Goal: Information Seeking & Learning: Find specific page/section

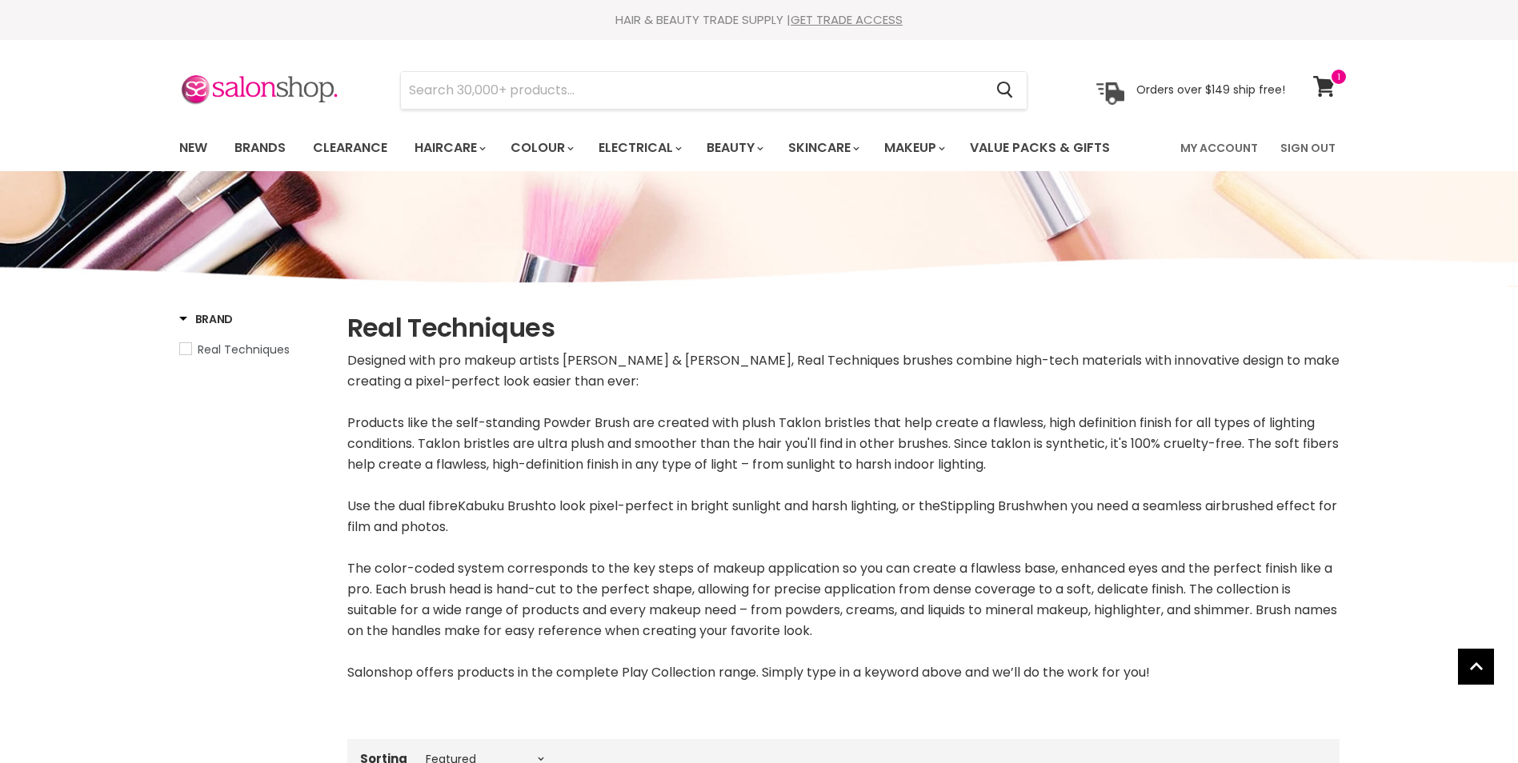
select select "manual"
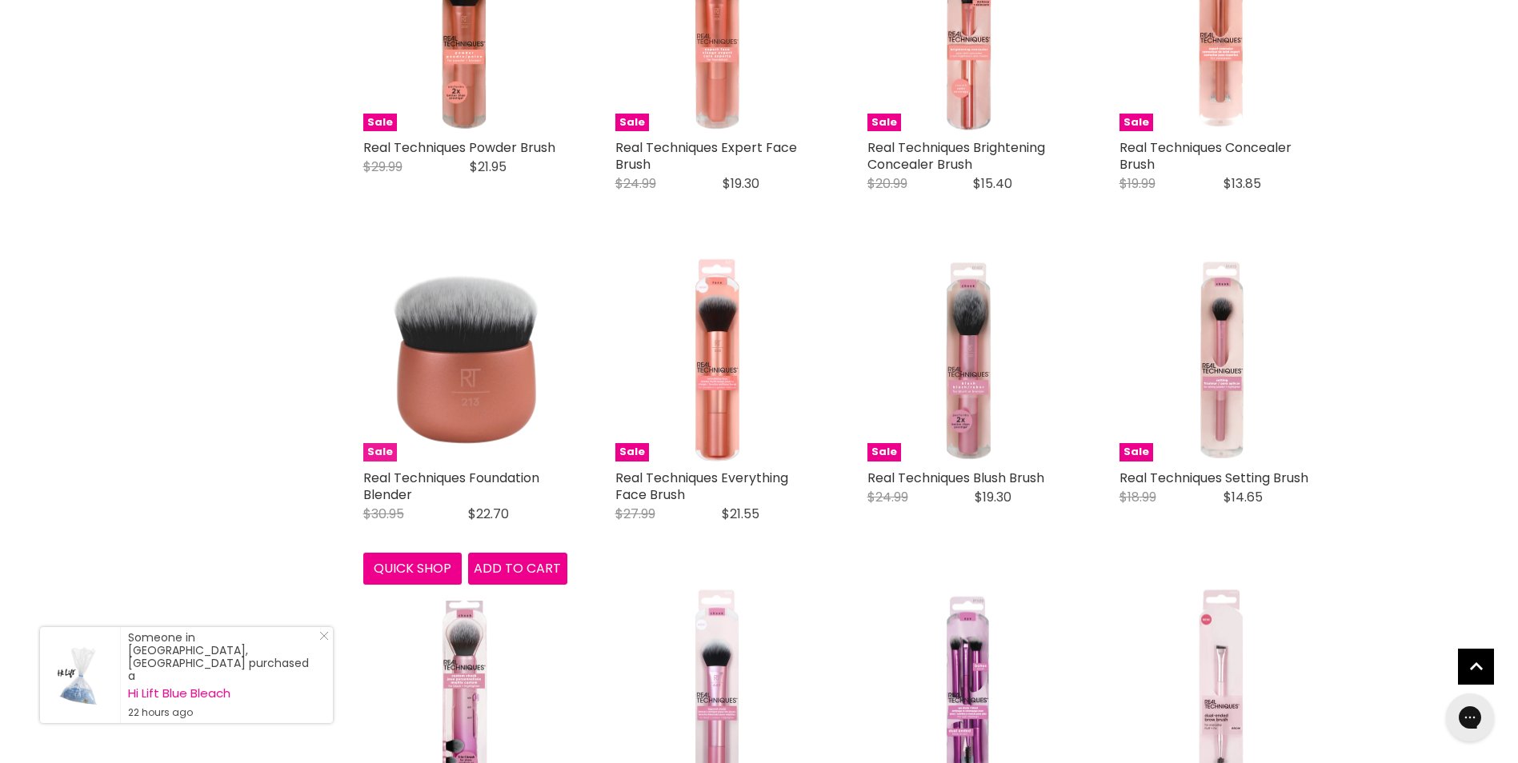
drag, startPoint x: 0, startPoint y: 0, endPoint x: 542, endPoint y: 359, distance: 650.6
click at [542, 359] on img "Main content" at bounding box center [465, 360] width 204 height 204
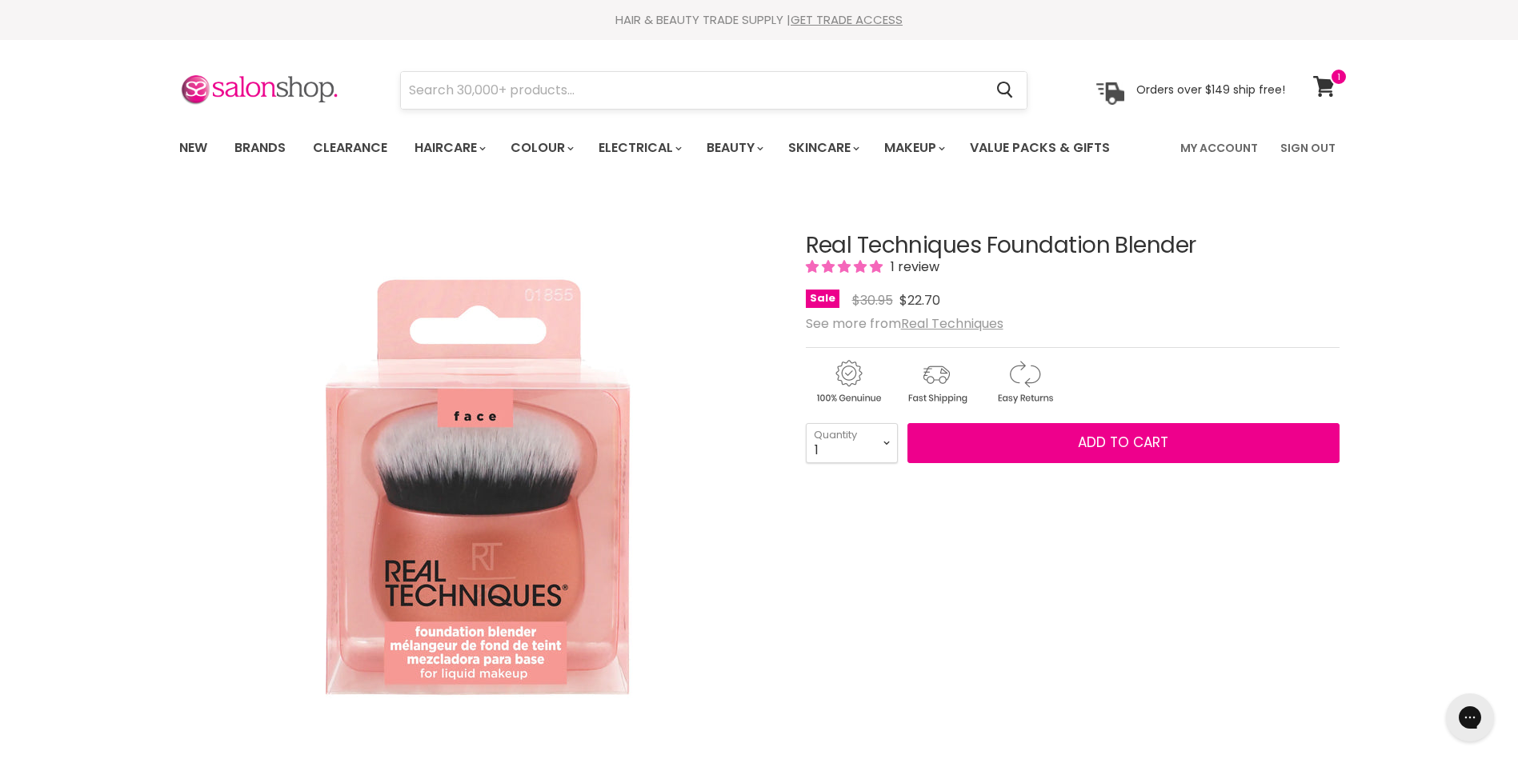
drag, startPoint x: 597, startPoint y: 206, endPoint x: 597, endPoint y: 86, distance: 120.8
click at [597, 86] on input "Search" at bounding box center [692, 90] width 583 height 37
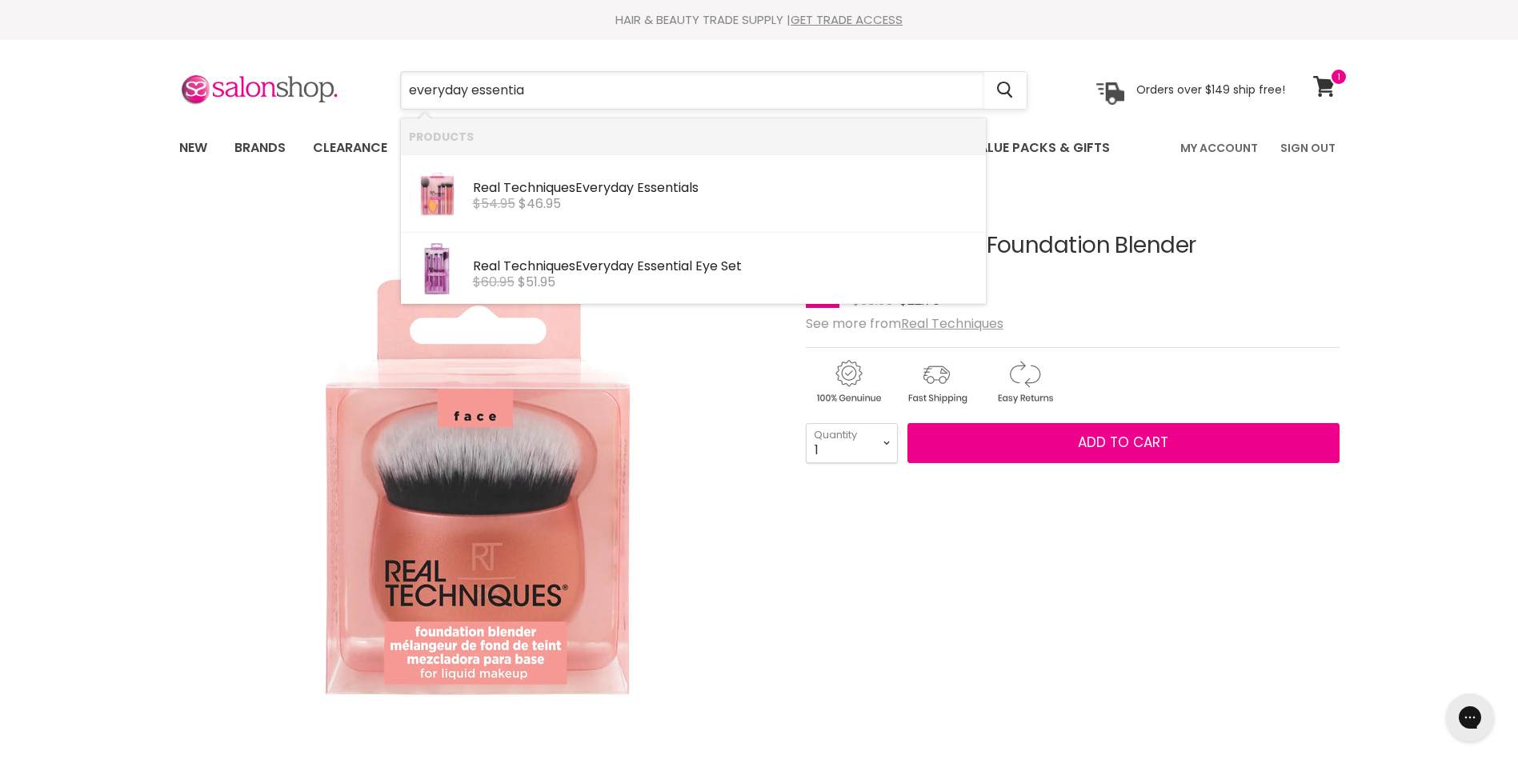
type input "everyday essential"
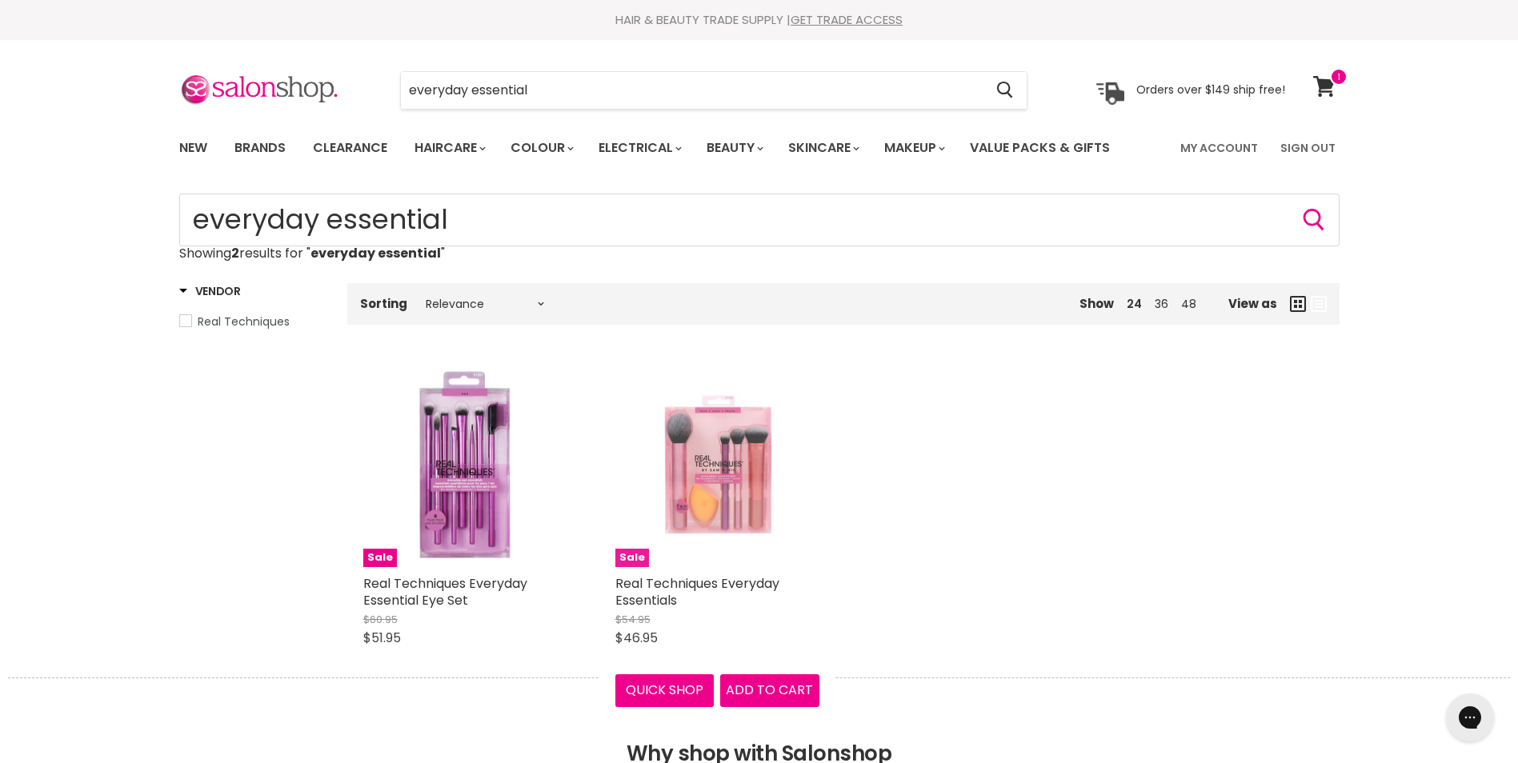
click at [707, 472] on img "Main content" at bounding box center [716, 465] width 180 height 204
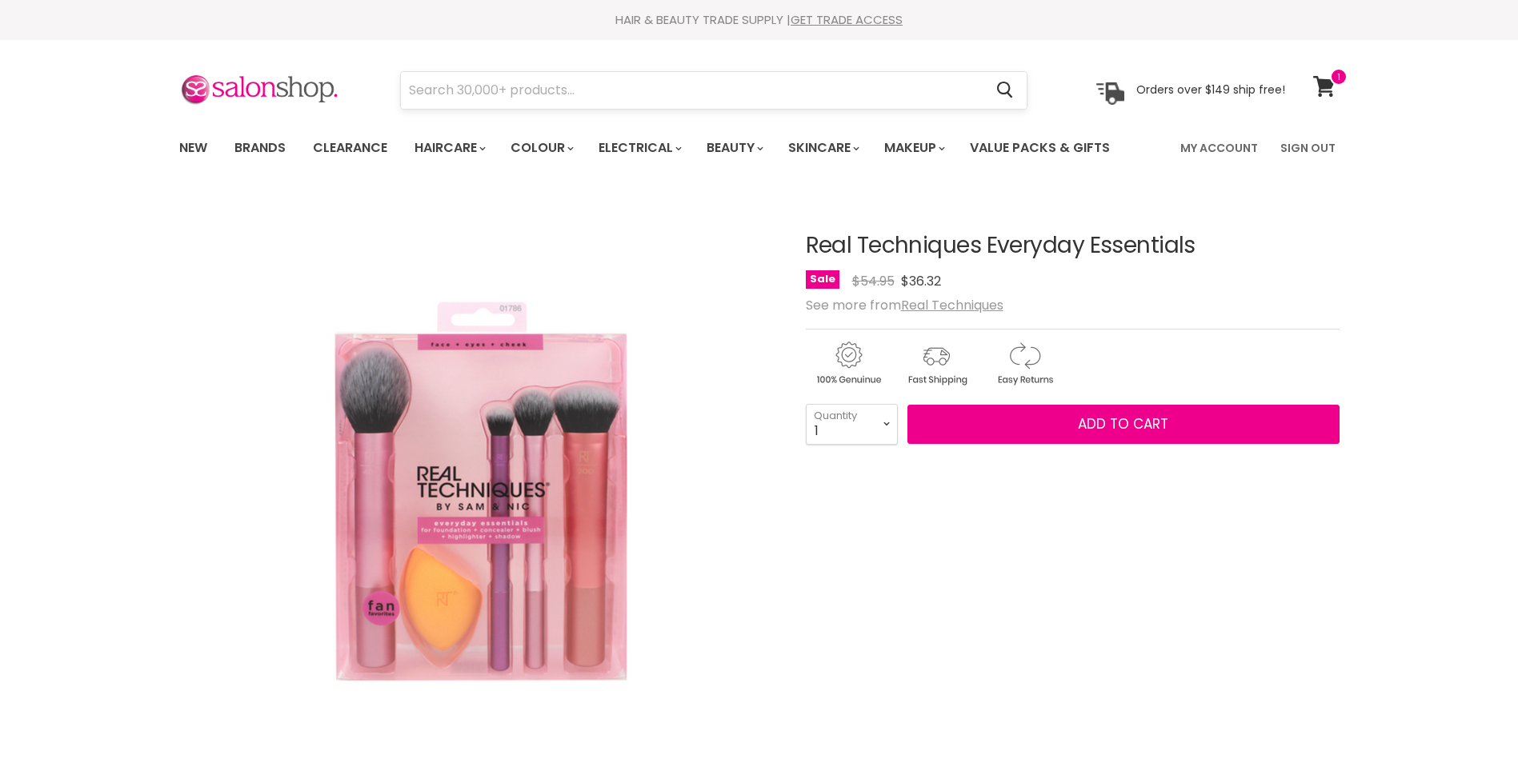
click at [522, 101] on input "Search" at bounding box center [692, 90] width 583 height 37
type input "real techniques blush brush"
click button "Cancel" at bounding box center [0, 0] width 0 height 0
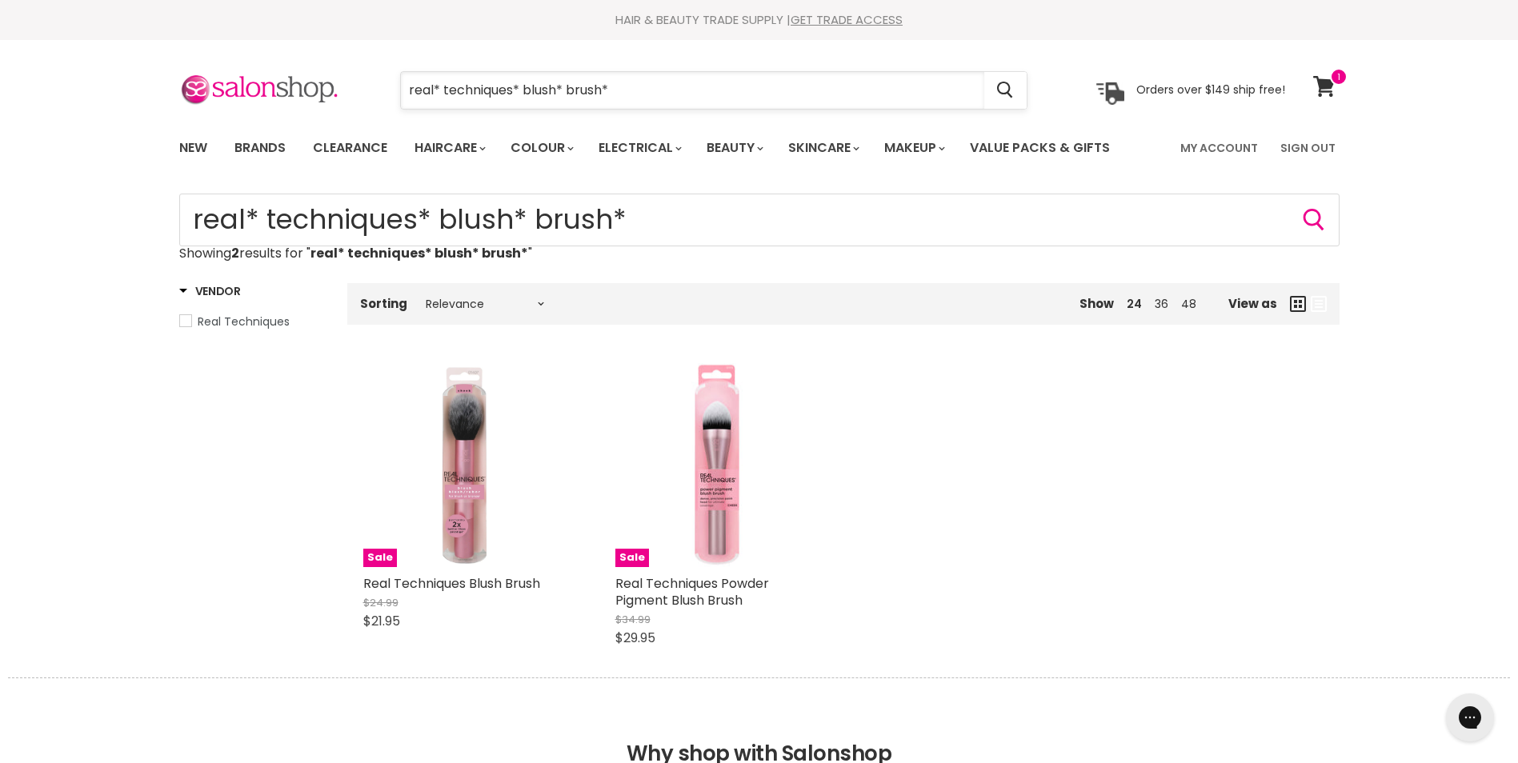
drag, startPoint x: 634, startPoint y: 91, endPoint x: 513, endPoint y: 98, distance: 121.0
click at [513, 98] on input "real* techniques* blush* brush*" at bounding box center [692, 90] width 583 height 37
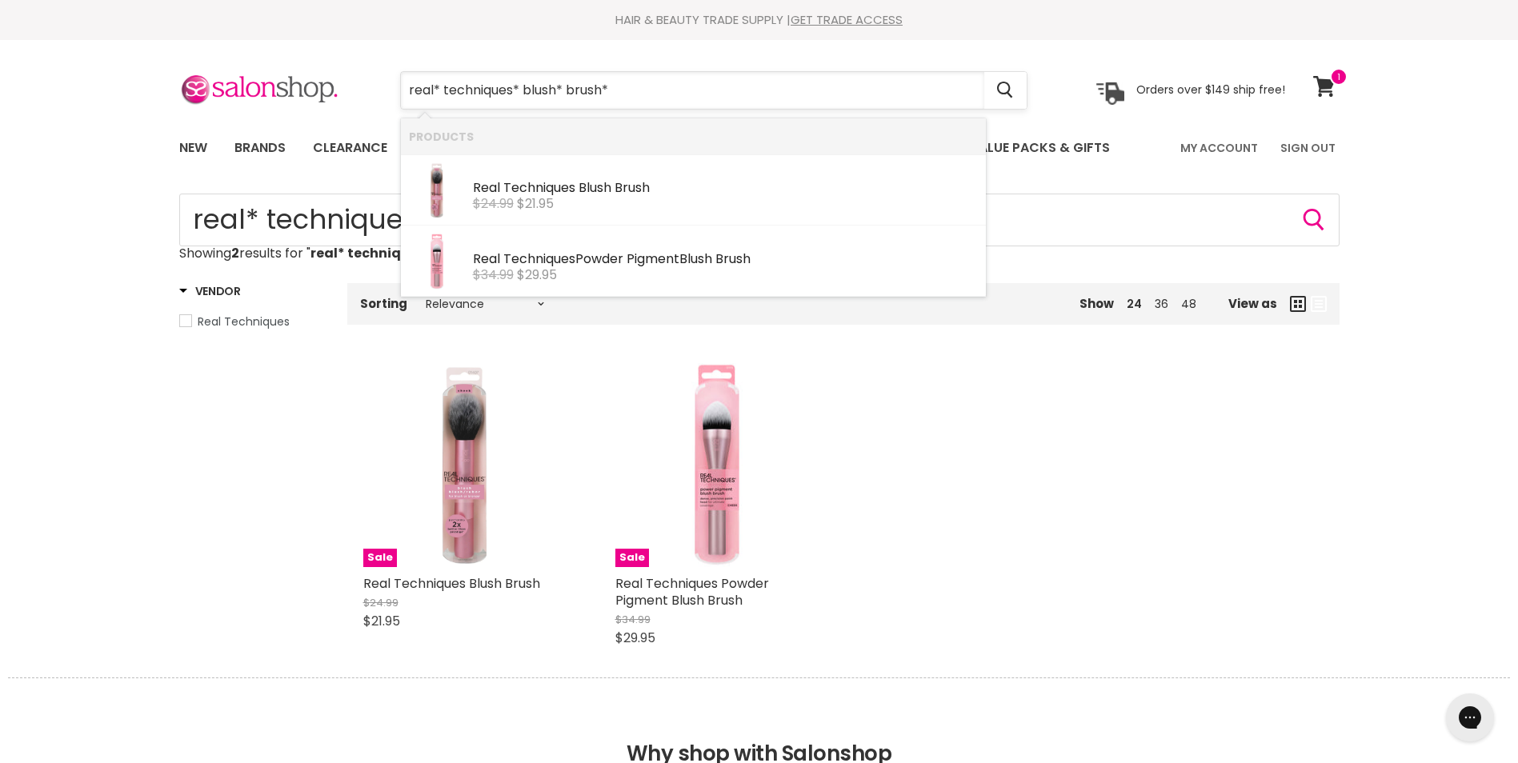
type input "real* techniques"
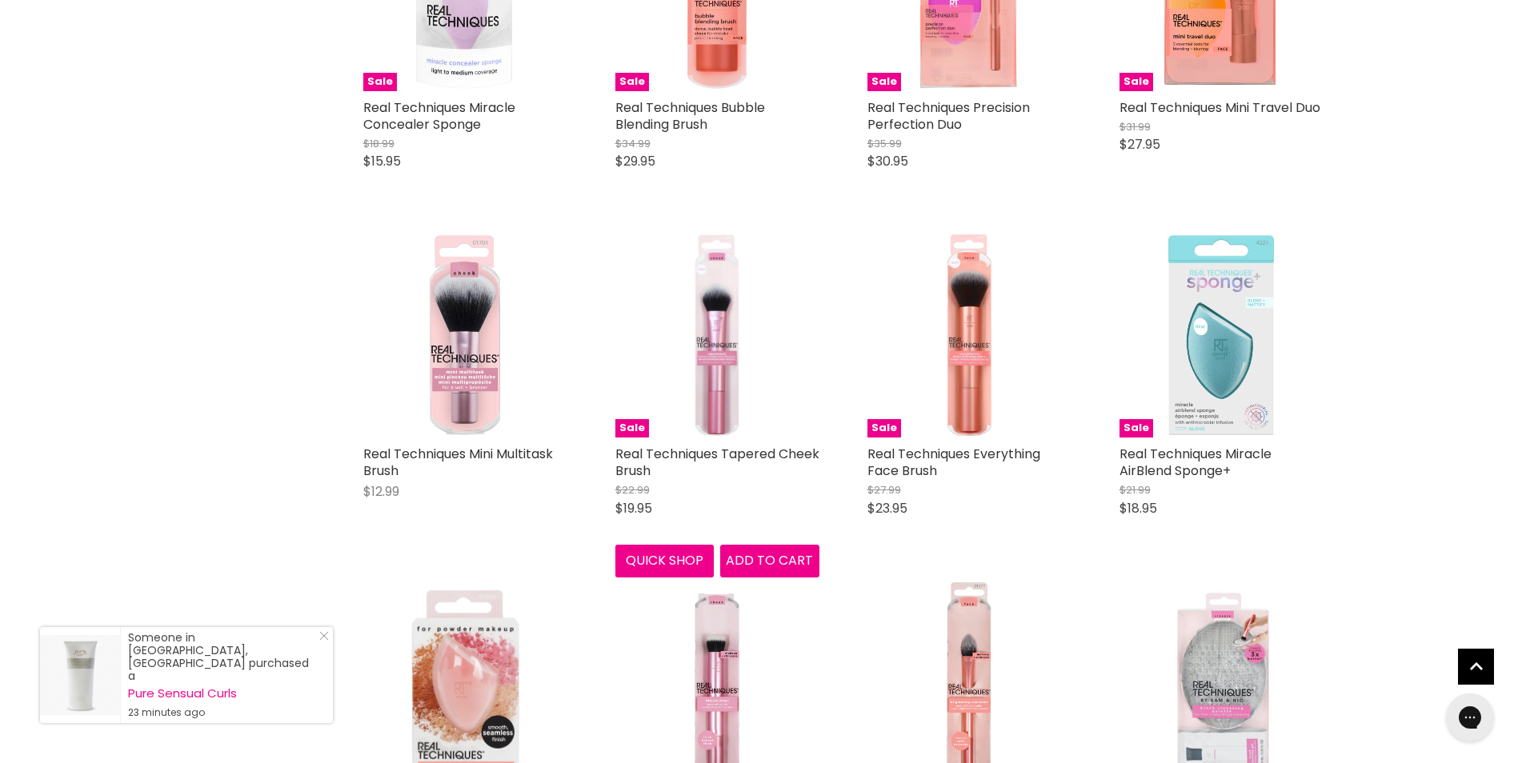
scroll to position [1187, 0]
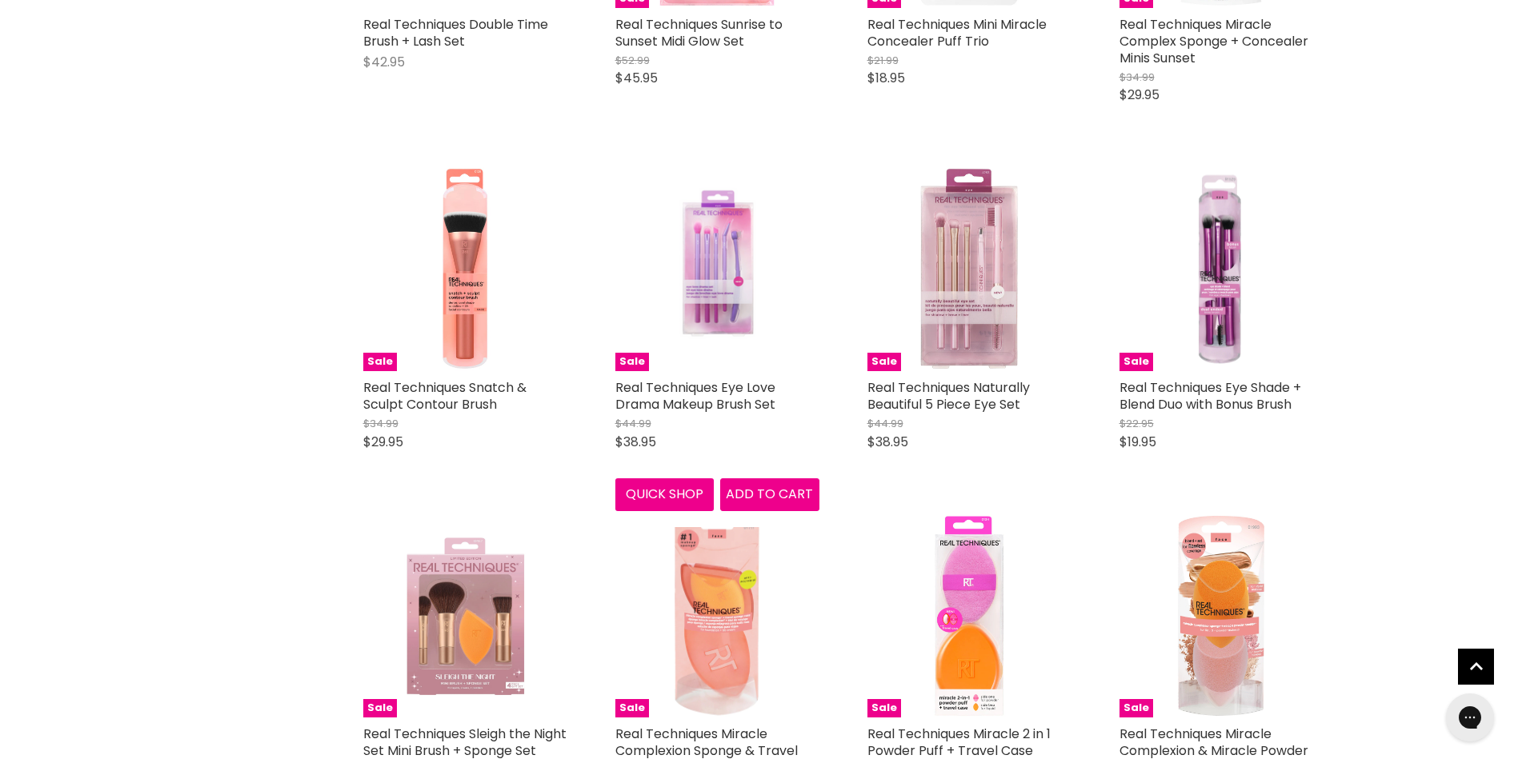
scroll to position [3351, 0]
